Goal: Communication & Community: Answer question/provide support

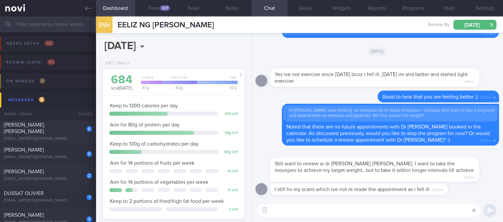
select select "8"
click at [332, 210] on textarea at bounding box center [369, 210] width 222 height 13
click at [332, 209] on textarea at bounding box center [369, 210] width 222 height 13
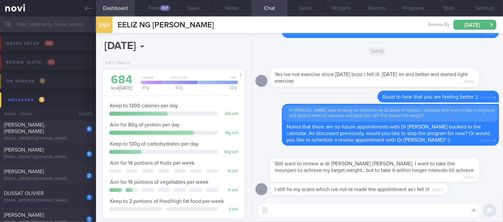
click at [332, 209] on textarea at bounding box center [369, 210] width 222 height 13
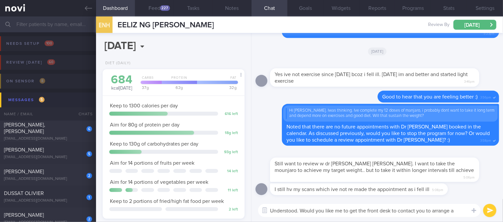
scroll to position [0, 0]
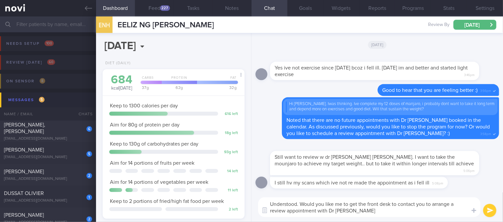
type textarea "Understood. Would you like me to get the front desk to contact you to arrange a…"
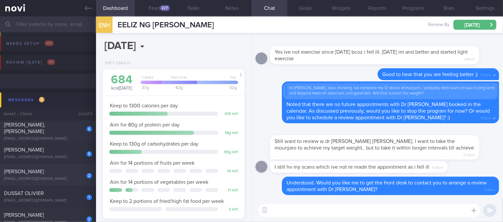
scroll to position [44, 0]
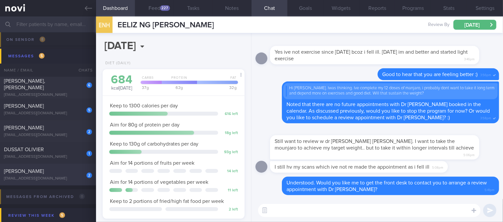
click at [70, 175] on div "2 [PERSON_NAME] [EMAIL_ADDRESS][DOMAIN_NAME]" at bounding box center [48, 174] width 96 height 13
type input "Tracked"
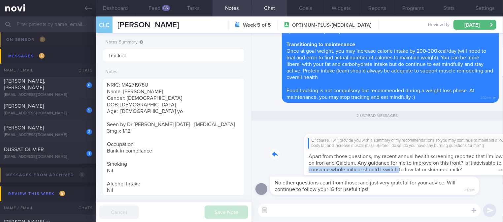
drag, startPoint x: 302, startPoint y: 169, endPoint x: 393, endPoint y: 166, distance: 91.4
click at [393, 166] on div "Of course, I will provide you with a summary of my recommendations so you may c…" at bounding box center [384, 151] width 229 height 50
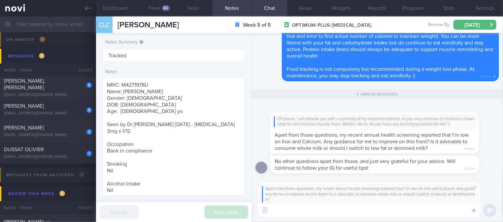
click at [326, 214] on textarea at bounding box center [369, 210] width 222 height 13
click at [326, 211] on textarea at bounding box center [369, 210] width 222 height 13
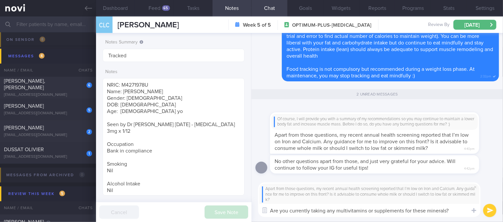
type textarea "Are you currently taking any multivitamins or supplements for these minerals?"
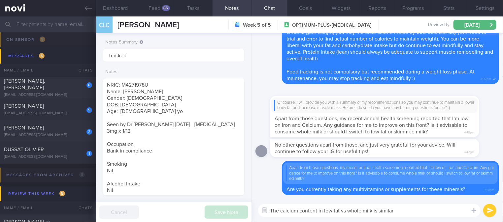
click at [408, 209] on textarea "The calcium content in low fat vs whole milk is similar" at bounding box center [369, 210] width 222 height 13
click at [439, 213] on textarea "The calcium content in low fat vs whole milk is similar. Both" at bounding box center [369, 210] width 222 height 13
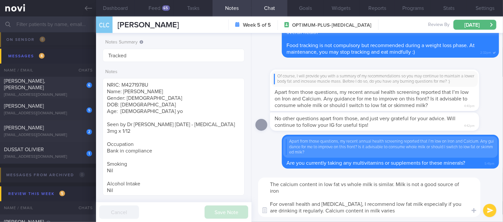
click at [407, 212] on textarea "The calcium content in low fat vs whole milk is similar. Milk is not a good sou…" at bounding box center [369, 198] width 222 height 40
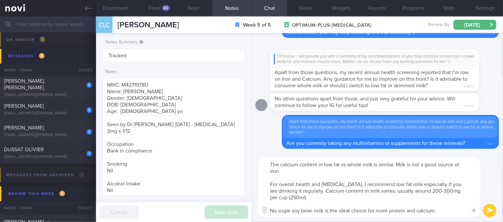
paste textarea "[Nutrisoy No Sugar Added Soya Bean Milk]([URL][DOMAIN_NAME])"
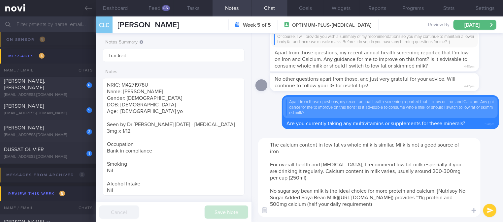
click at [434, 192] on textarea "The calcium content in low fat vs whole milk is similar. Milk is not a good sou…" at bounding box center [369, 177] width 222 height 79
type textarea "The calcium content in low fat vs whole milk is similar. Milk is not a good sou…"
click at [491, 212] on button "submit" at bounding box center [489, 210] width 13 height 13
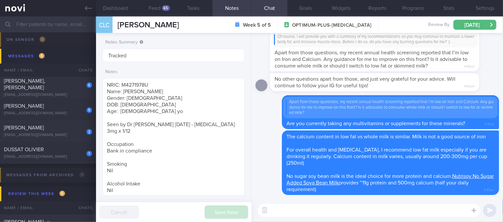
click at [340, 211] on textarea at bounding box center [369, 210] width 222 height 13
click at [338, 214] on textarea at bounding box center [369, 210] width 222 height 13
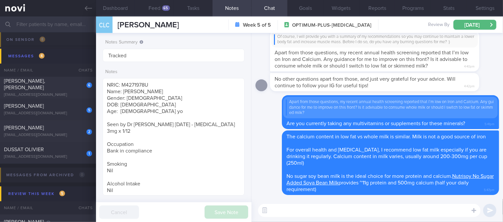
click at [357, 209] on textarea at bounding box center [369, 210] width 222 height 13
paste textarea "To improve dietary iron intake, follow these guidelines: 1) Frequent intake of …"
type textarea "To improve dietary iron intake, follow these guidelines: 1) Frequent intake of …"
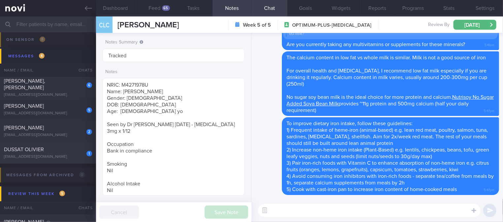
click at [72, 155] on div "[EMAIL_ADDRESS][DOMAIN_NAME]" at bounding box center [48, 157] width 88 height 5
type input "tracked"
type textarea "DM, no sensor Gym 3x/week with empower PT Swim 800-1200m 1-2x/week step count: …"
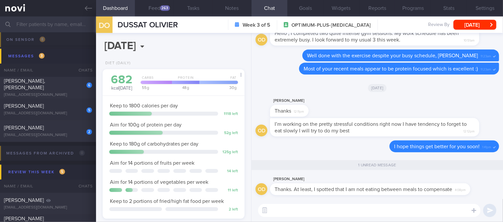
scroll to position [63, 126]
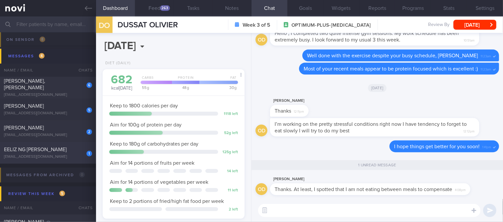
click at [31, 143] on div "1 EELIZ NG [PERSON_NAME] [EMAIL_ADDRESS][DOMAIN_NAME] [DATE] tracked." at bounding box center [251, 153] width 503 height 22
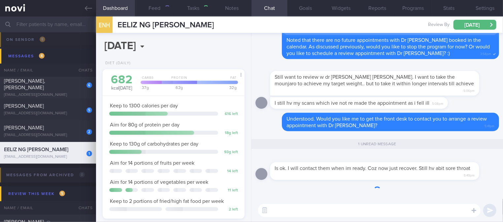
select select "8"
type input "tracked."
type textarea "Ms [PERSON_NAME] NG [PERSON_NAME] S1697618J [DATE] [EMAIL_ADDRESS][DOMAIN_NAME]…"
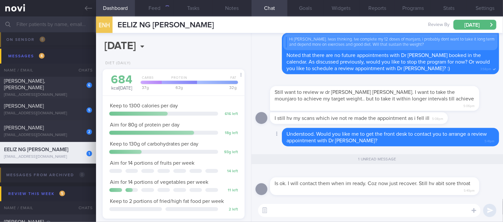
scroll to position [71, 123]
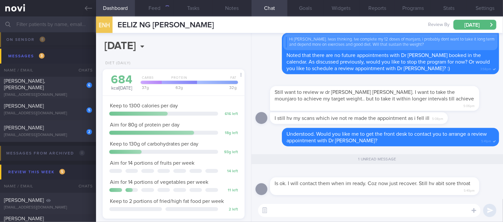
click at [375, 211] on textarea at bounding box center [369, 210] width 222 height 13
type textarea "Ok :)"
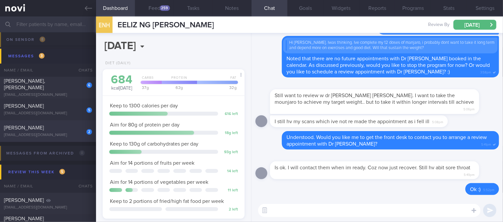
click at [64, 136] on div "[EMAIL_ADDRESS][DOMAIN_NAME]" at bounding box center [48, 135] width 88 height 5
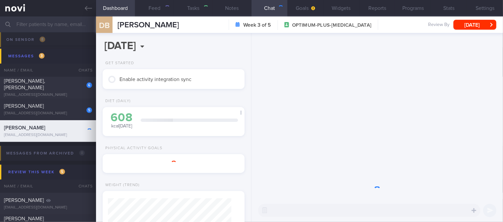
type input "tracked"
type textarea "Co-morbidities HTN HLD [MEDICAL_DATA] degenerative disc w [MEDICAL_DATA] [MEDIC…"
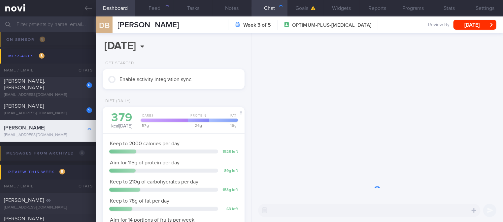
scroll to position [62, 123]
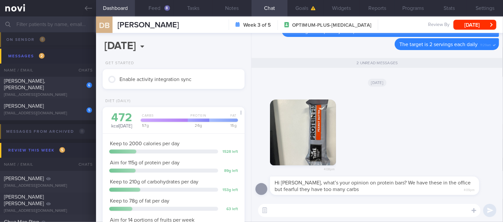
click at [309, 135] on button "button" at bounding box center [303, 133] width 66 height 66
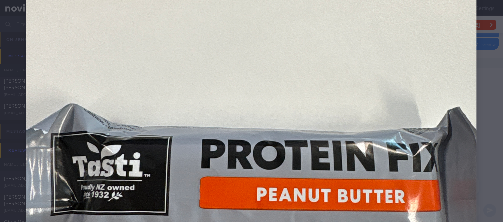
scroll to position [264, 0]
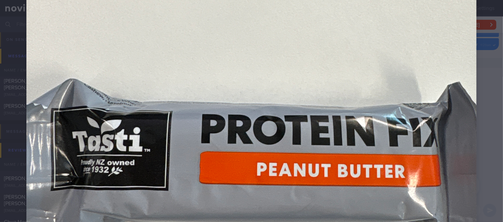
click at [473, 120] on div at bounding box center [251, 62] width 503 height 653
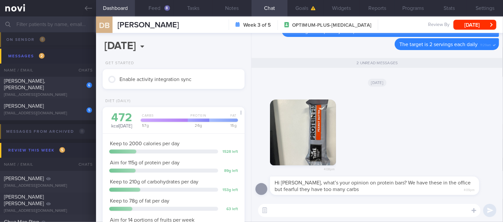
drag, startPoint x: 286, startPoint y: 130, endPoint x: 384, endPoint y: 141, distance: 98.6
click at [384, 141] on div "4:08pm" at bounding box center [376, 134] width 243 height 85
drag, startPoint x: 302, startPoint y: 116, endPoint x: 466, endPoint y: 126, distance: 164.5
click at [466, 126] on div "4:08pm" at bounding box center [376, 134] width 243 height 85
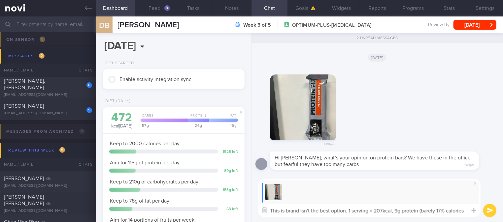
scroll to position [0, 0]
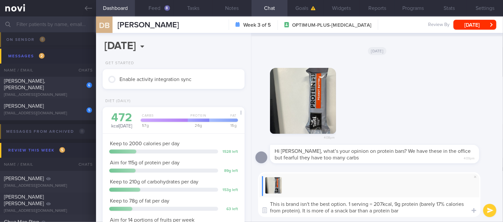
type textarea "This is brand isn't the best option. 1 serving = 207kcal, 9g protein (barely 17…"
click at [412, 213] on textarea "This is brand isn't the best option. 1 serving = 207kcal, 9g protein (barely 17…" at bounding box center [369, 208] width 222 height 20
click at [412, 210] on textarea "This is brand isn't the best option. 1 serving = 207kcal, 9g protein (barely 17…" at bounding box center [369, 208] width 222 height 20
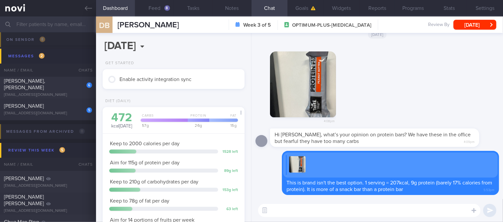
paste textarea "L ipsu "dolorsi ame" cons adip el seddo 59% eiusmodt inci utlabor. 2 etdo magna…"
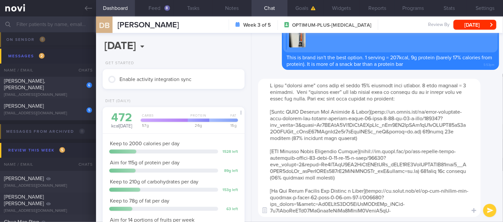
click at [301, 90] on textarea at bounding box center [369, 148] width 222 height 139
type textarea "L ipsu "dolorsi ame" cons adip el seddo 99% eiusmodt inci utlabor. 4 etdo magna…"
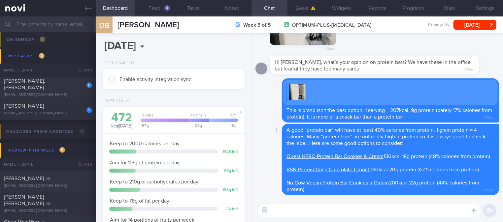
click at [261, 132] on div "Delete A good "protein bar" will have at least 40% calories from protein. 1 gra…" at bounding box center [376, 159] width 243 height 71
click at [82, 12] on link at bounding box center [48, 8] width 96 height 16
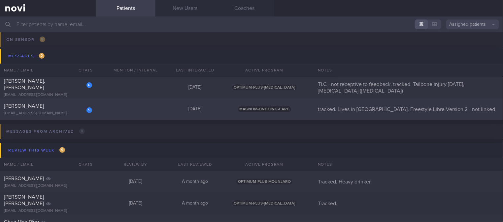
click at [218, 113] on div "5 [PERSON_NAME] [EMAIL_ADDRESS][DOMAIN_NAME] [DATE] MAGNUM-ONGOING-CARE tracked…" at bounding box center [251, 110] width 503 height 22
select select "8"
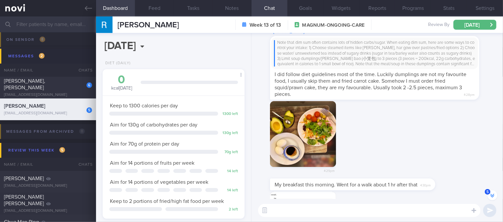
scroll to position [-91, 0]
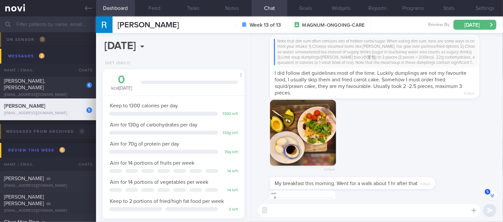
click at [298, 142] on button "button" at bounding box center [303, 133] width 66 height 66
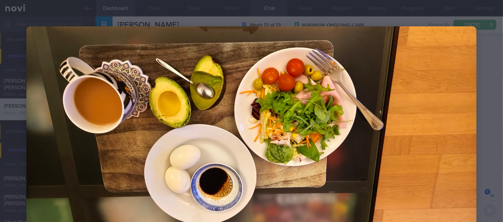
click at [408, 138] on img at bounding box center [251, 128] width 450 height 205
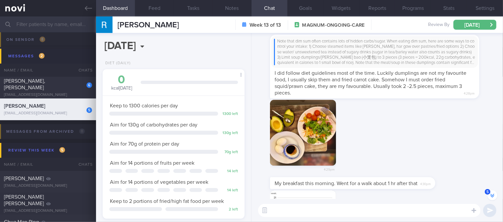
click at [414, 152] on div "4:29pm" at bounding box center [376, 139] width 243 height 78
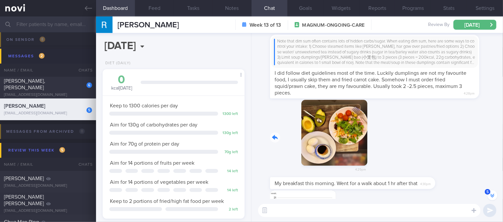
drag, startPoint x: 306, startPoint y: 146, endPoint x: 383, endPoint y: 149, distance: 77.6
click at [383, 147] on div "4:29pm" at bounding box center [376, 139] width 243 height 78
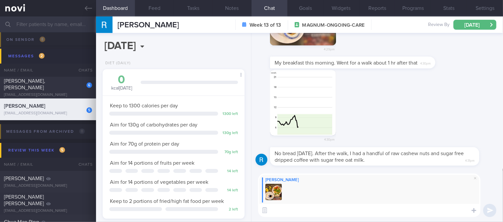
scroll to position [0, 0]
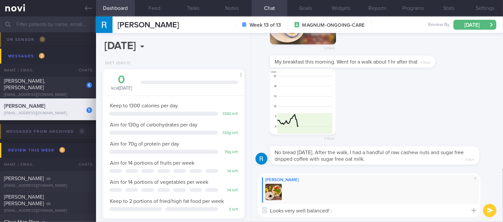
type textarea "Looks very well balanced! :)"
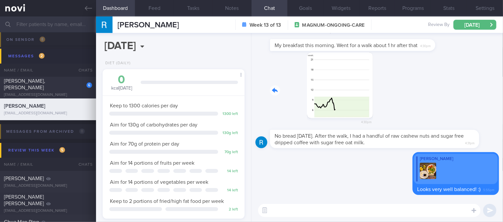
drag, startPoint x: 290, startPoint y: 87, endPoint x: 394, endPoint y: 88, distance: 104.9
click at [394, 88] on div "4:30pm" at bounding box center [376, 91] width 243 height 78
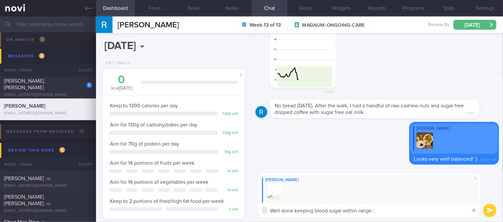
type textarea "Well done keeping blood sugar within range :)"
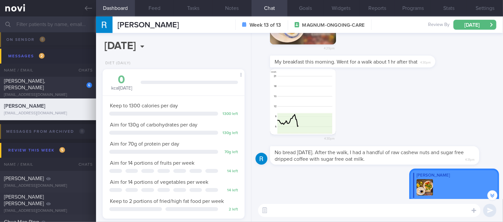
scroll to position [-88, 0]
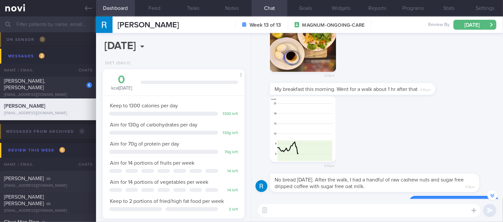
click at [305, 61] on button "button" at bounding box center [303, 39] width 66 height 66
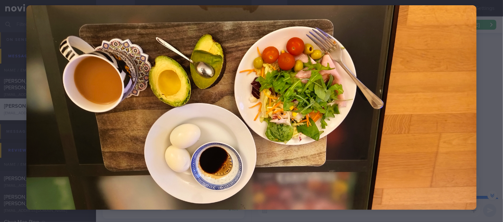
scroll to position [32, 0]
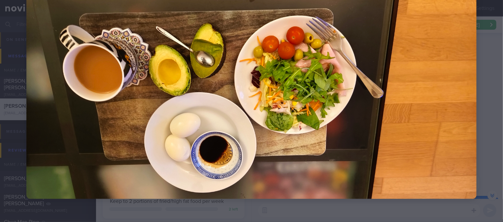
click at [476, 125] on div at bounding box center [251, 97] width 503 height 258
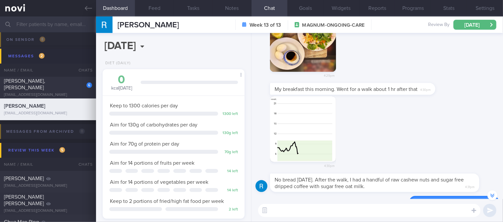
drag, startPoint x: 469, startPoint y: 128, endPoint x: 428, endPoint y: 153, distance: 47.3
click at [467, 130] on div "4:30pm" at bounding box center [376, 135] width 243 height 78
click at [354, 212] on textarea at bounding box center [369, 210] width 222 height 13
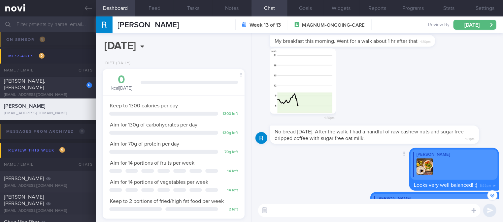
scroll to position [-44, 0]
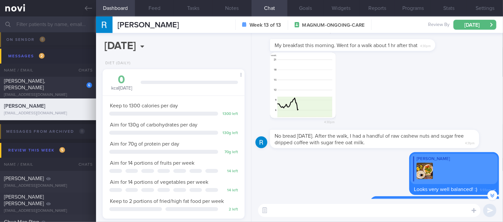
click at [314, 210] on textarea at bounding box center [369, 210] width 222 height 13
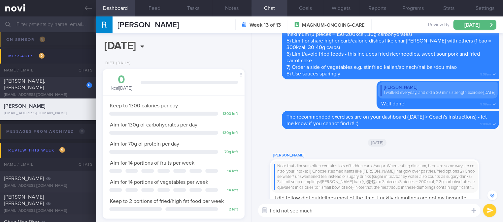
scroll to position [-175, 0]
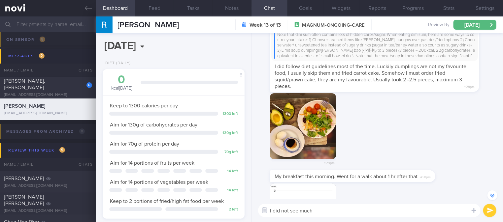
click at [307, 126] on button "button" at bounding box center [303, 126] width 66 height 66
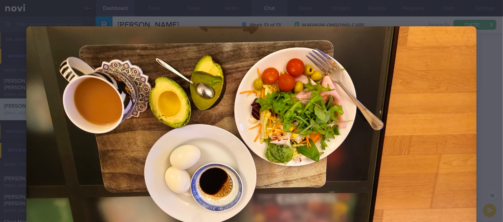
click at [465, 163] on img at bounding box center [251, 128] width 450 height 205
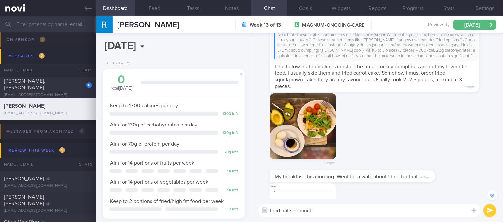
click at [424, 168] on div "4:29pm" at bounding box center [376, 132] width 243 height 78
click at [355, 209] on textarea "I did not see much" at bounding box center [369, 210] width 222 height 13
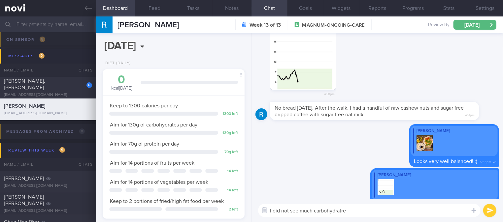
scroll to position [0, 0]
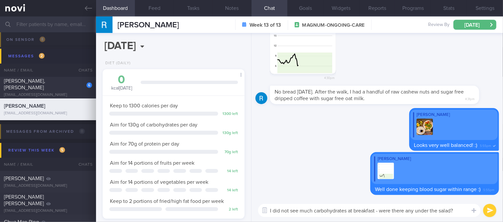
click at [298, 54] on button "button" at bounding box center [303, 41] width 66 height 66
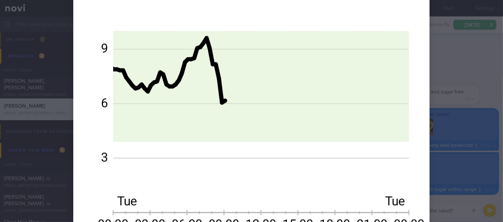
scroll to position [440, 0]
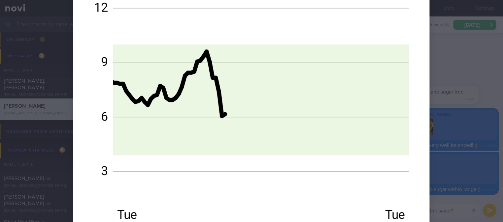
click at [478, 107] on div at bounding box center [251, 111] width 503 height 222
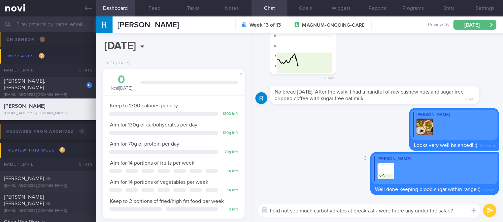
click at [442, 163] on div "[PERSON_NAME]" at bounding box center [434, 169] width 126 height 30
click at [459, 211] on textarea "I did not see much carbohydrates at breakfast - were there any under the salad?" at bounding box center [369, 210] width 222 height 13
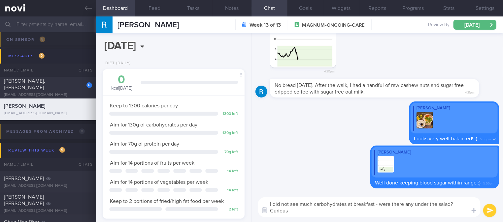
scroll to position [0, 0]
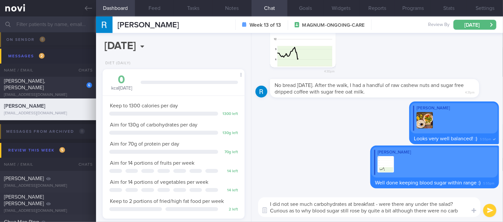
type textarea "I did not see much carbohydrates at breakfast - were there any under the salad?…"
